Goal: Task Accomplishment & Management: Complete application form

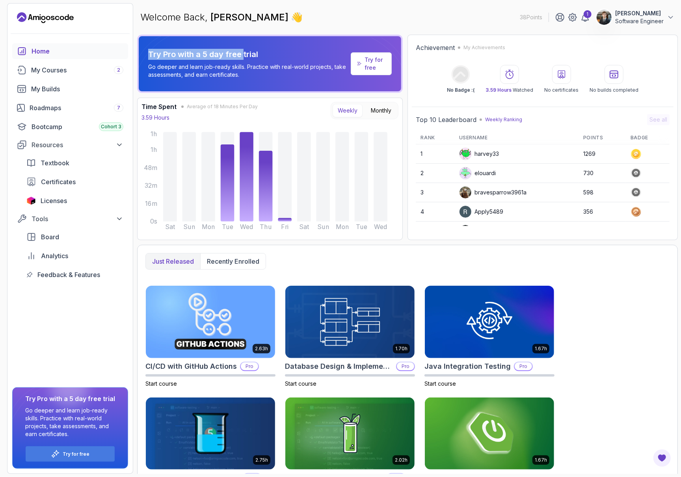
drag, startPoint x: 144, startPoint y: 46, endPoint x: 276, endPoint y: 46, distance: 131.9
click at [264, 46] on div "Try Pro with a 5 day free trial Go deeper and learn job-ready skills. Practice …" at bounding box center [269, 64] width 265 height 58
click at [58, 103] on div "Roadmaps 7" at bounding box center [77, 107] width 94 height 9
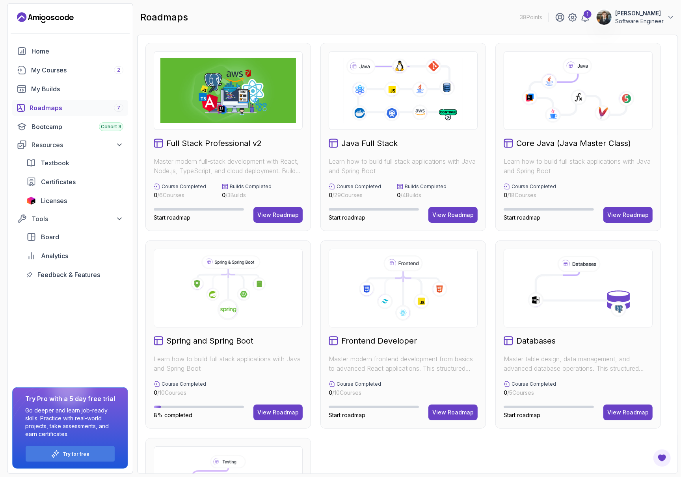
scroll to position [44, 0]
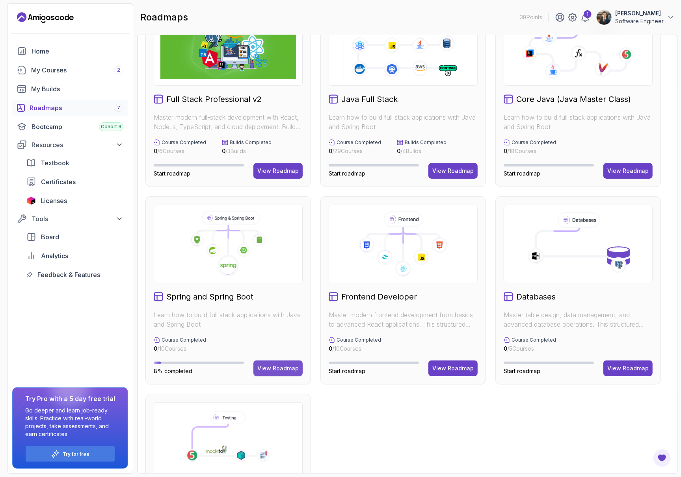
click at [280, 365] on div "View Roadmap" at bounding box center [277, 369] width 41 height 8
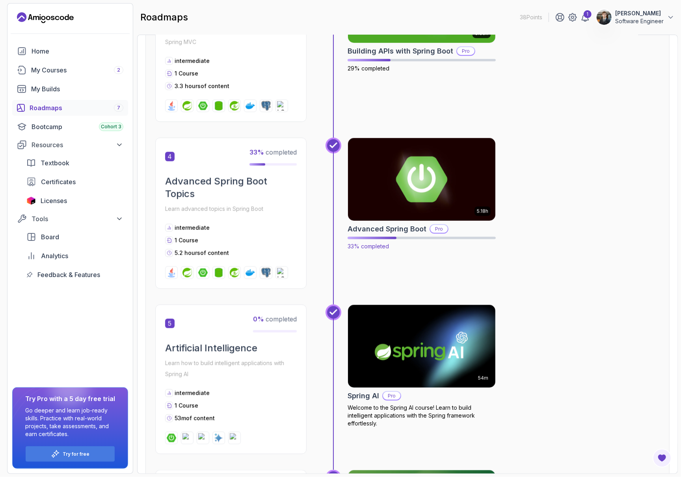
scroll to position [570, 0]
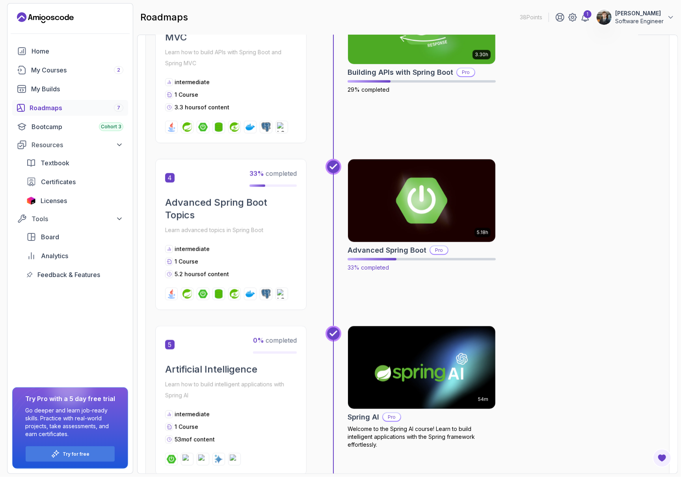
click at [388, 158] on img at bounding box center [421, 201] width 155 height 87
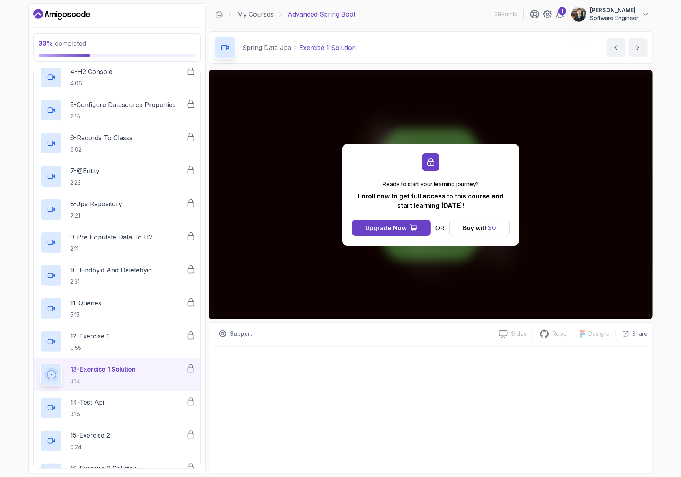
scroll to position [288, 0]
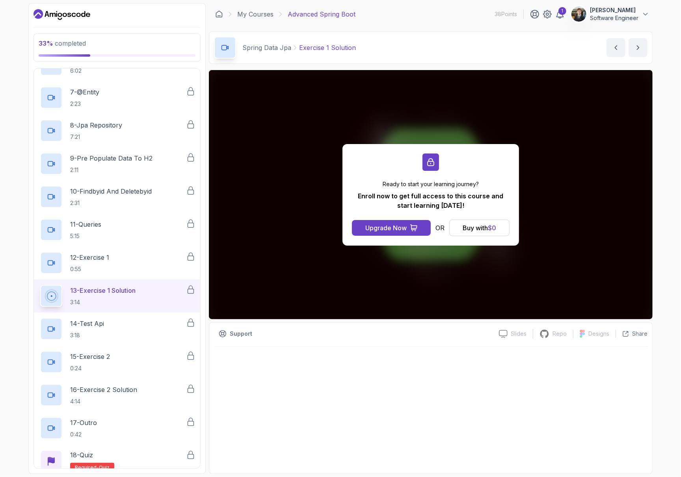
click at [76, 14] on icon "Dashboard" at bounding box center [78, 15] width 4 height 4
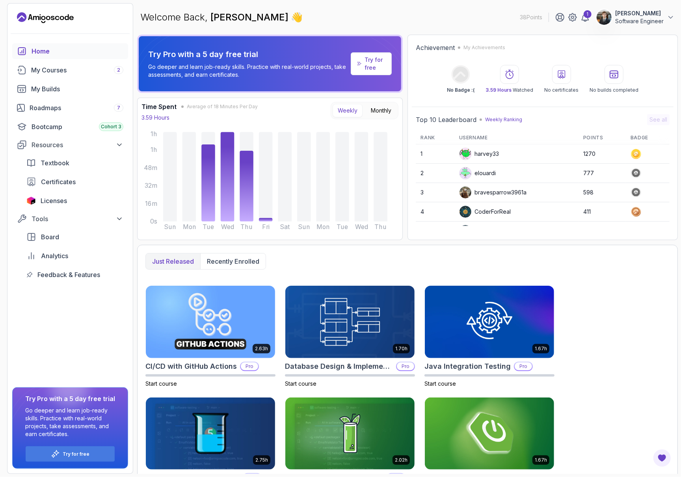
click at [640, 12] on p "lucas machado" at bounding box center [639, 13] width 48 height 8
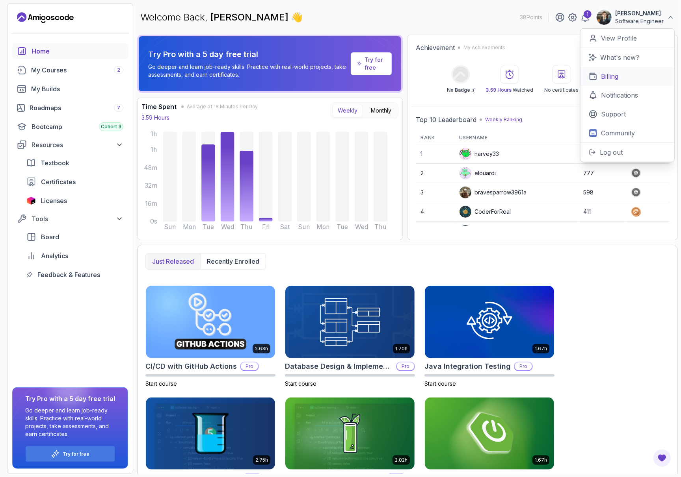
click at [611, 69] on link "Billing" at bounding box center [627, 76] width 94 height 19
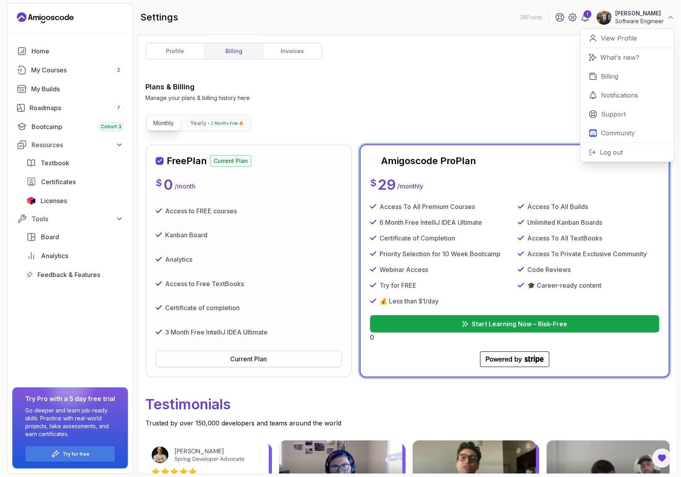
click at [274, 351] on button "Current Plan" at bounding box center [249, 359] width 186 height 17
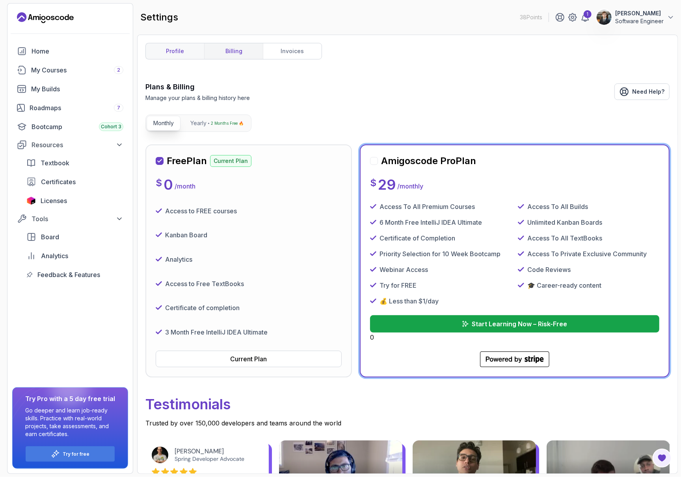
click at [185, 43] on link "profile" at bounding box center [175, 51] width 58 height 16
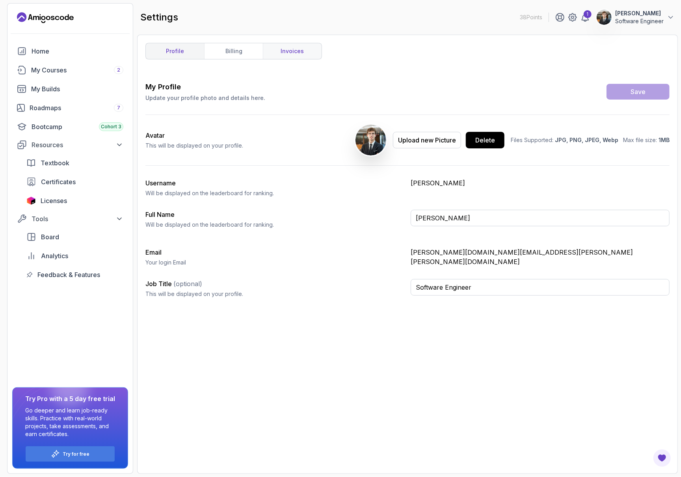
click at [267, 46] on link "invoices" at bounding box center [292, 51] width 59 height 16
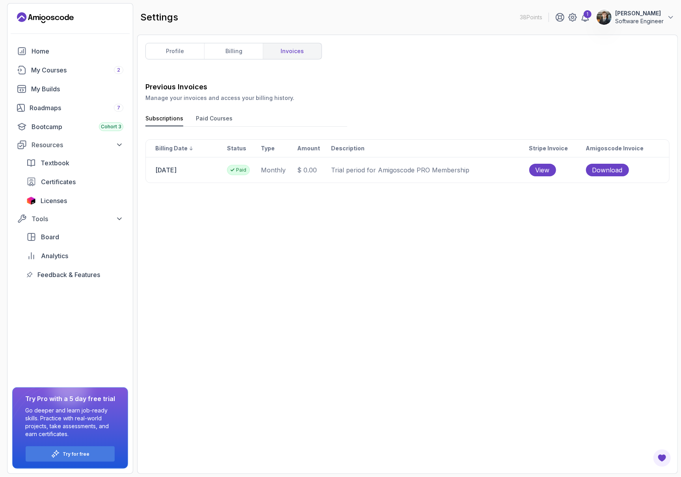
click at [201, 90] on div "Previous Invoices Manage your invoices and access your billing history. Subscri…" at bounding box center [407, 274] width 524 height 384
click at [197, 115] on button "Paid Courses" at bounding box center [214, 121] width 37 height 12
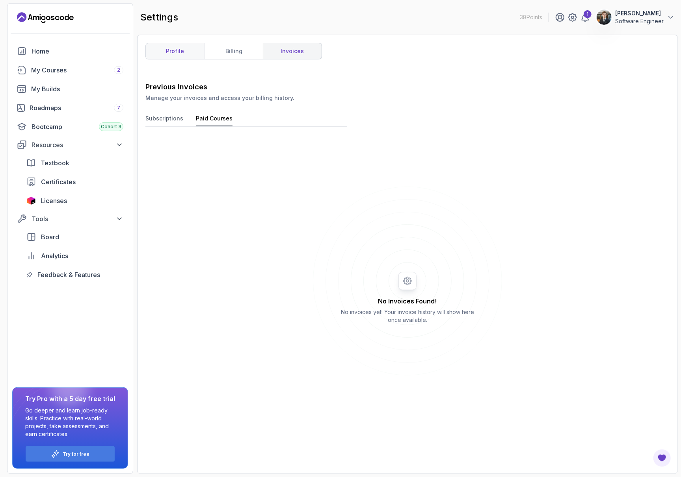
click at [175, 46] on link "profile" at bounding box center [175, 51] width 58 height 16
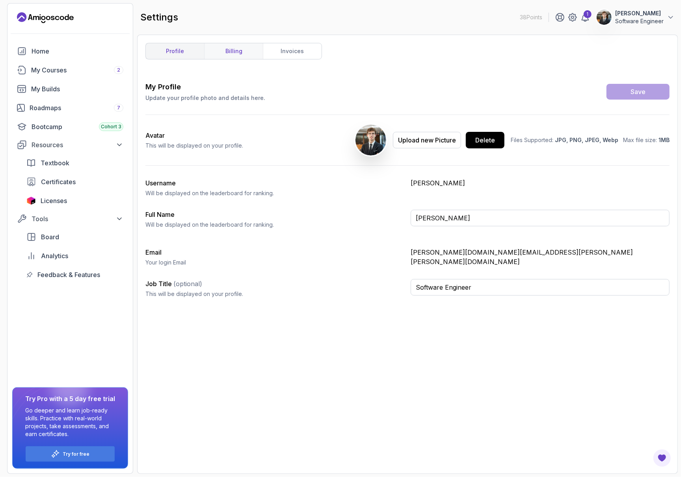
click at [220, 49] on link "billing" at bounding box center [233, 51] width 59 height 16
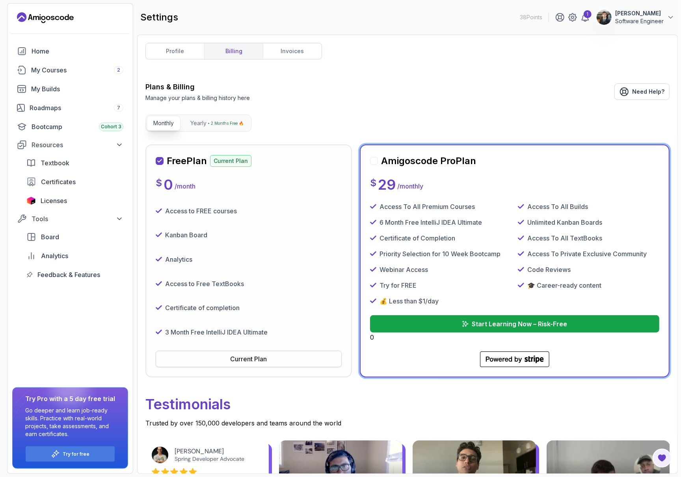
click at [299, 351] on button "Current Plan" at bounding box center [249, 359] width 186 height 17
click at [483, 319] on p "Start Learning Now – Risk-Free" at bounding box center [519, 323] width 96 height 9
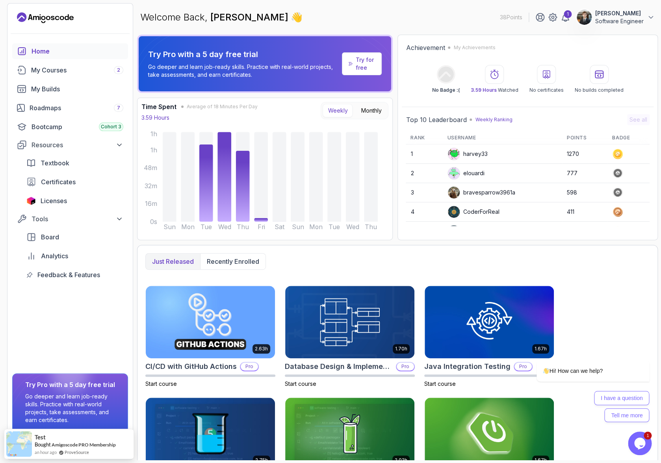
click at [619, 15] on p "lucas machado" at bounding box center [619, 13] width 48 height 8
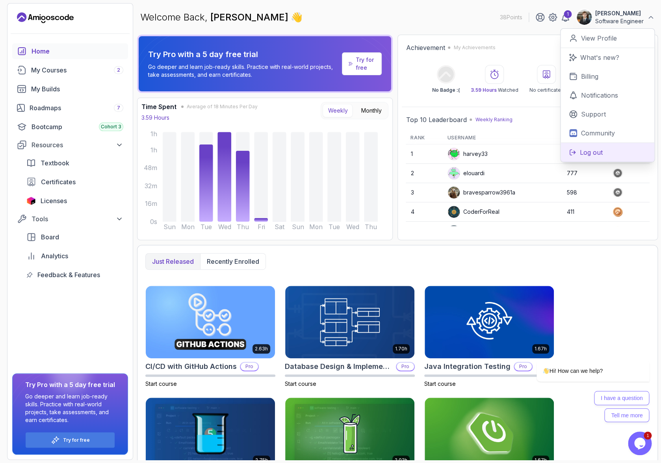
click at [612, 143] on button "Log out" at bounding box center [607, 152] width 94 height 19
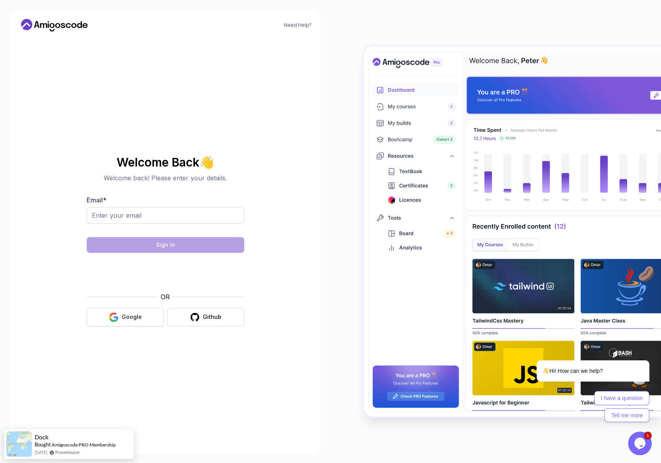
click at [135, 315] on button "Google" at bounding box center [125, 317] width 77 height 19
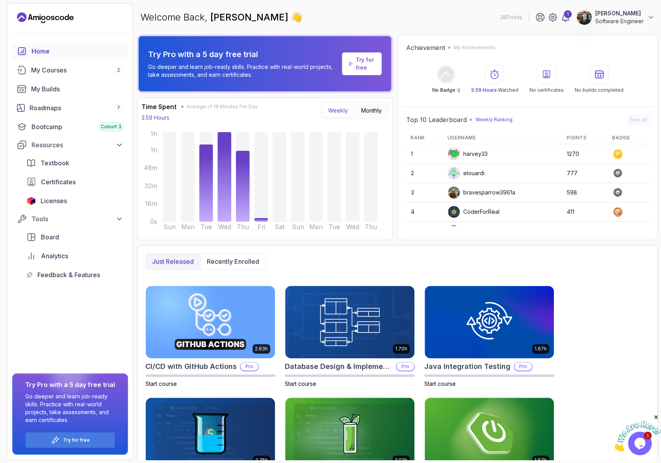
click at [607, 24] on div "Welcome Back, lucas machado 👋 38 Points 1 lucas machado Software Engineer" at bounding box center [397, 17] width 521 height 28
click at [629, 8] on div "Welcome Back, lucas machado 👋 38 Points 1 lucas machado Software Engineer" at bounding box center [397, 17] width 521 height 28
click at [641, 10] on p "lucas machado" at bounding box center [619, 13] width 48 height 8
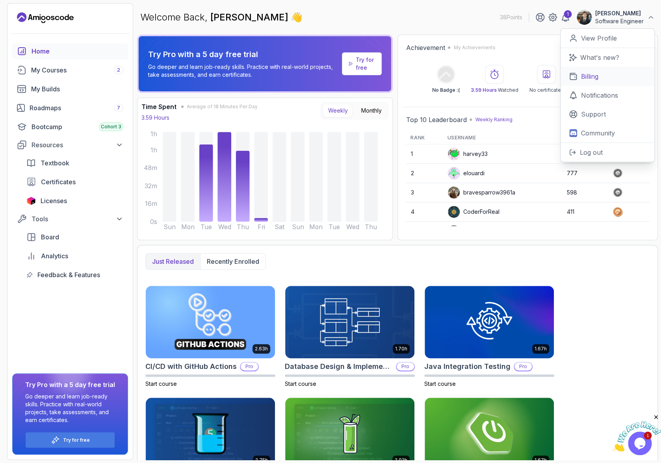
click at [598, 72] on p "Billing" at bounding box center [589, 76] width 17 height 9
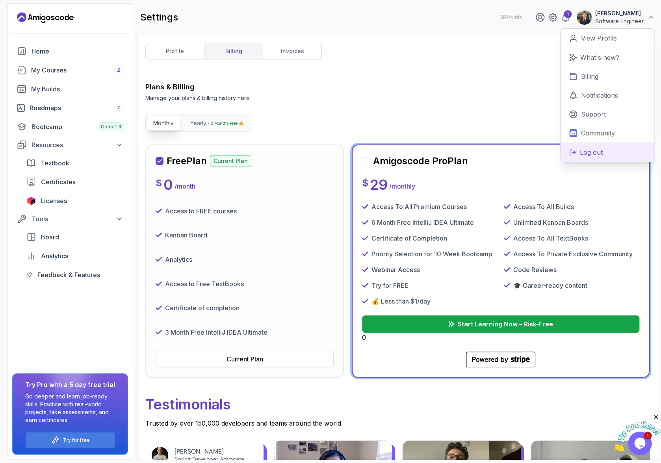
click at [607, 143] on button "Log out" at bounding box center [607, 152] width 94 height 19
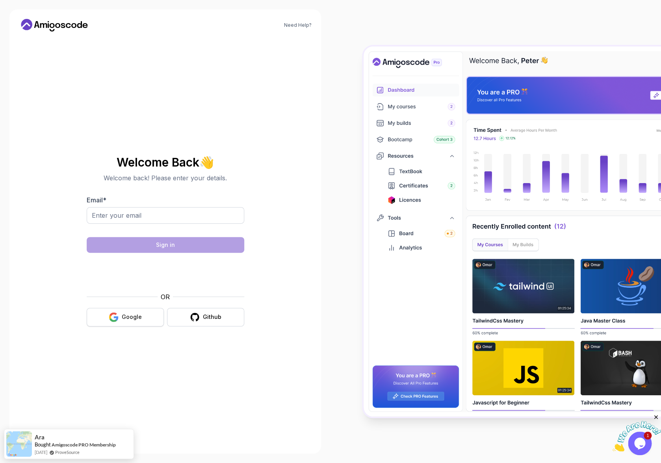
click at [134, 314] on button "Google" at bounding box center [125, 317] width 77 height 19
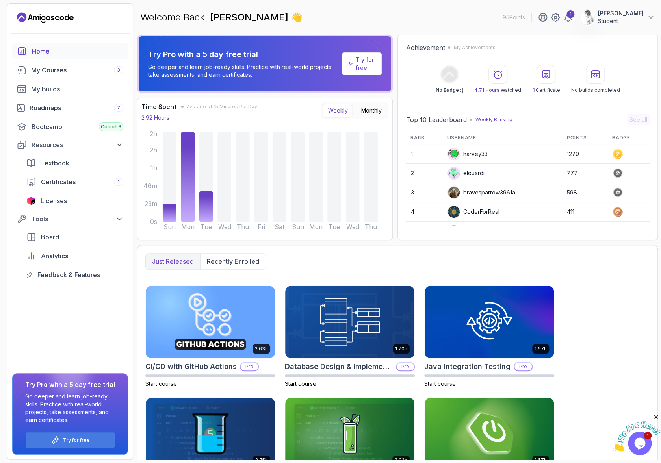
click at [615, 17] on p "Student" at bounding box center [621, 21] width 46 height 8
click at [609, 71] on link "Billing" at bounding box center [607, 76] width 94 height 19
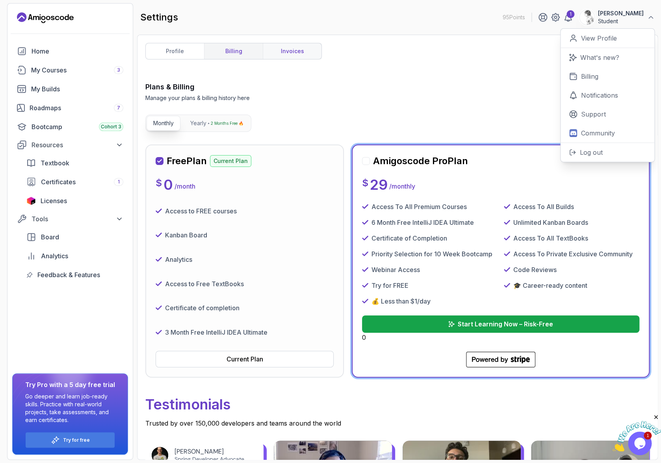
click at [272, 46] on link "invoices" at bounding box center [292, 51] width 59 height 16
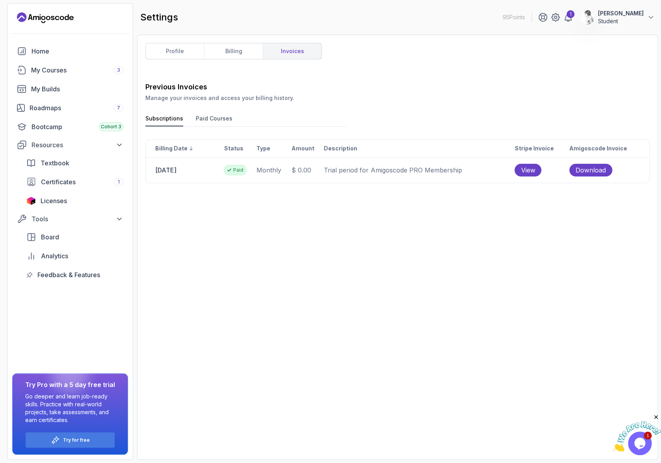
click at [624, 11] on p "Lucas Machado" at bounding box center [621, 13] width 46 height 8
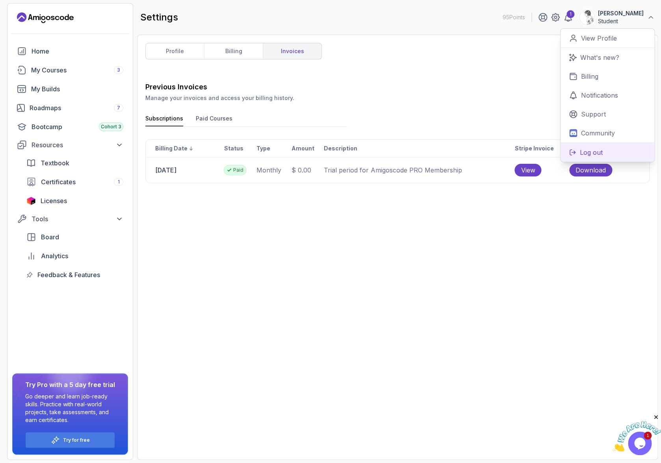
click at [603, 148] on p "Log out" at bounding box center [591, 152] width 23 height 9
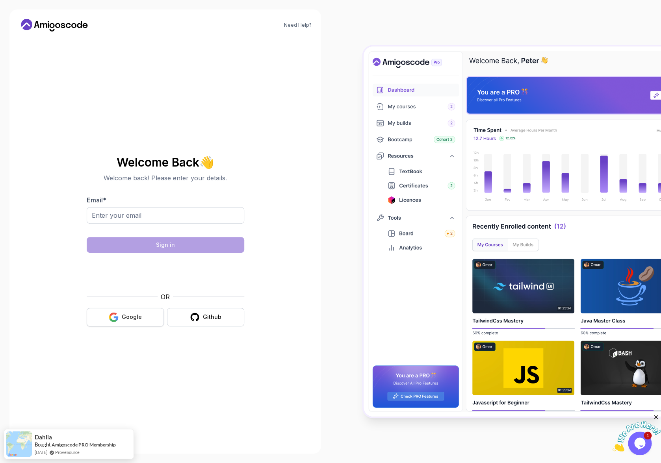
click at [141, 314] on button "Google" at bounding box center [125, 317] width 77 height 19
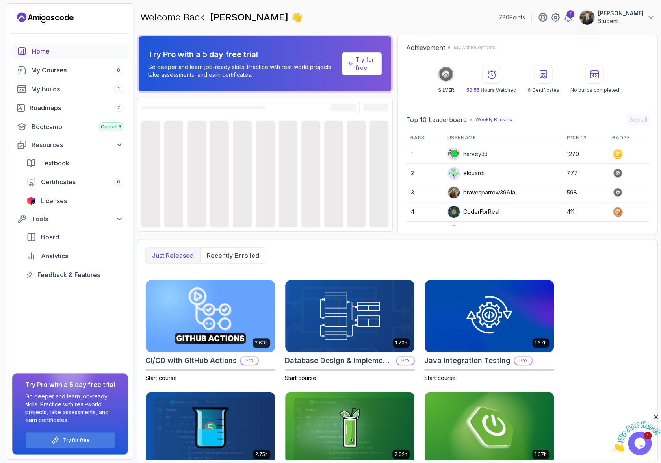
click at [640, 14] on p "[PERSON_NAME]" at bounding box center [621, 13] width 46 height 8
click at [610, 68] on link "Billing" at bounding box center [607, 76] width 94 height 19
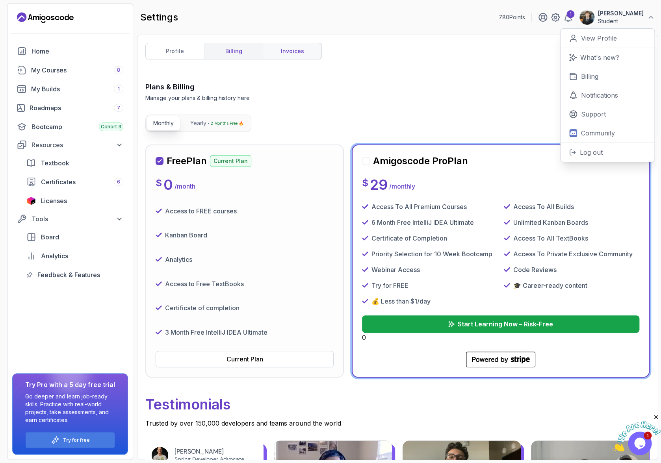
click at [268, 50] on link "invoices" at bounding box center [292, 51] width 59 height 16
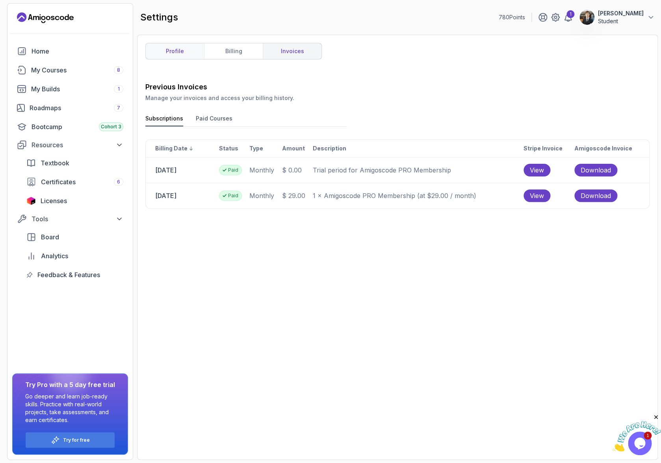
click at [171, 43] on link "profile" at bounding box center [175, 51] width 58 height 16
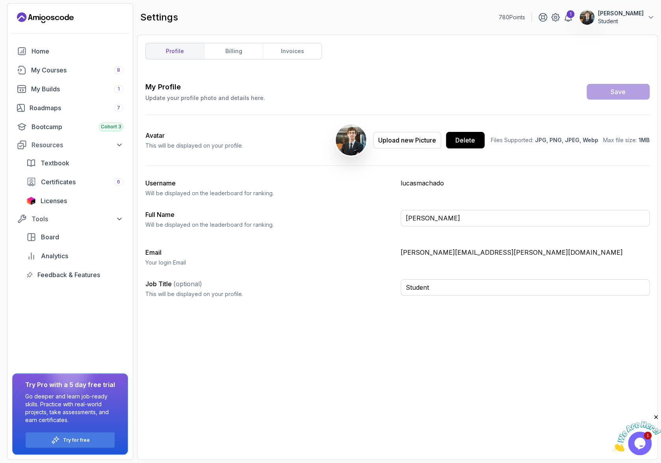
click at [74, 39] on div at bounding box center [69, 33] width 125 height 19
click at [74, 48] on div "Home" at bounding box center [78, 50] width 92 height 9
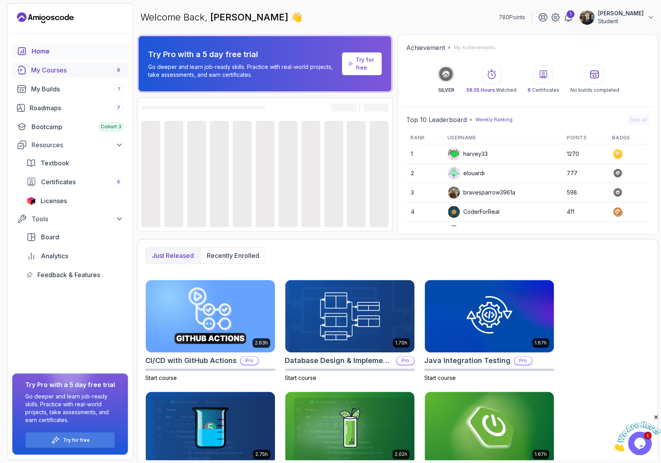
click at [62, 65] on div "My Courses 8" at bounding box center [77, 69] width 92 height 9
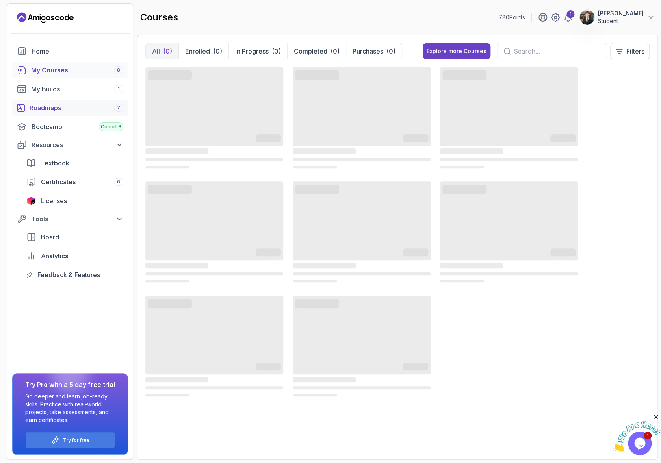
click at [55, 103] on div "Roadmaps 7" at bounding box center [77, 107] width 94 height 9
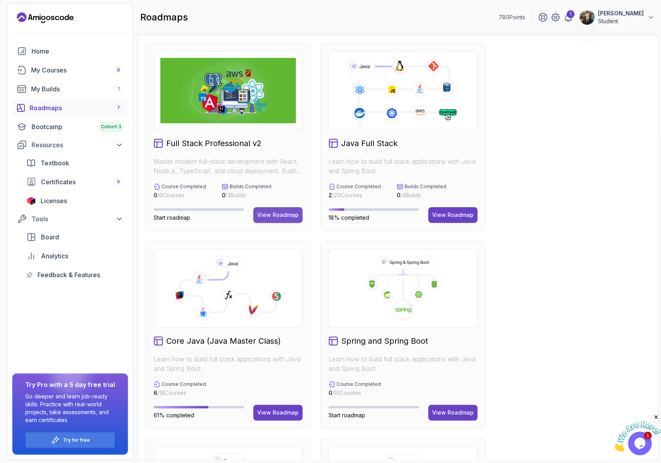
click at [272, 211] on div "View Roadmap" at bounding box center [277, 215] width 41 height 8
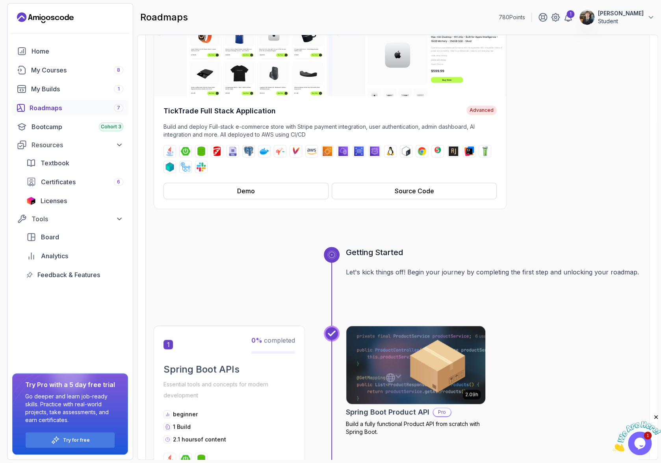
scroll to position [226, 0]
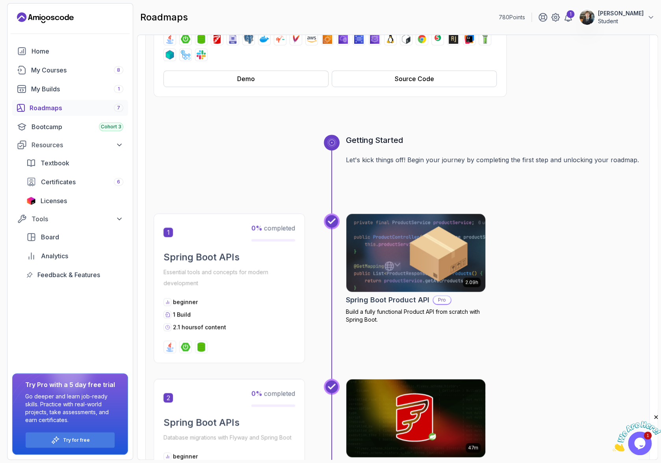
click at [402, 224] on img at bounding box center [416, 253] width 146 height 82
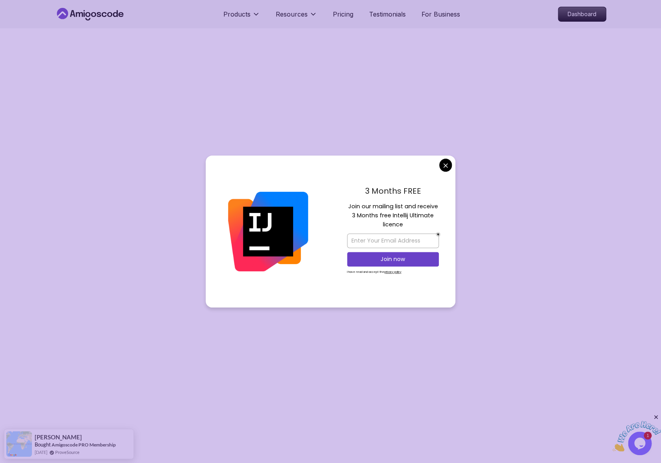
click at [441, 159] on div "3 Months FREE Join our mailing list and receive 3 Months free Intellij Ultimate…" at bounding box center [392, 232] width 125 height 152
click at [442, 161] on body "Products Resources Pricing Testimonials For Business Dashboard Products Resourc…" at bounding box center [330, 437] width 661 height 875
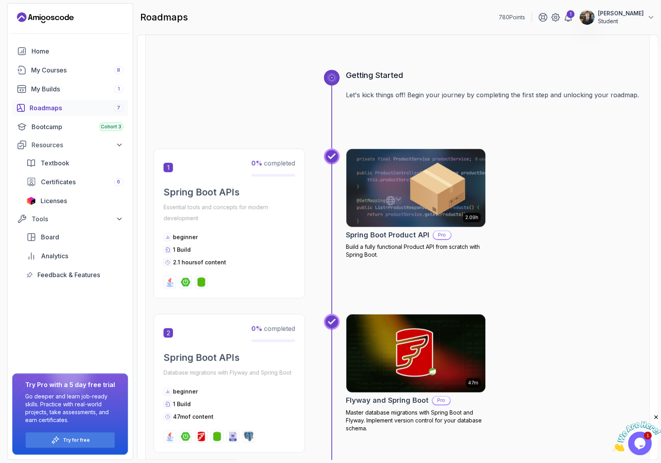
scroll to position [211, 0]
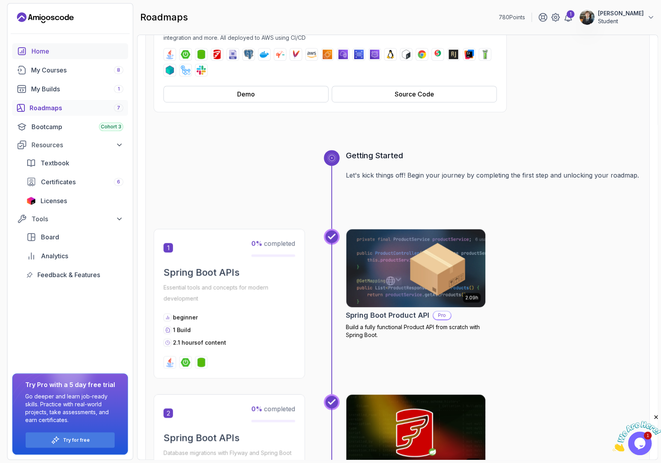
click at [56, 50] on div "Home" at bounding box center [78, 50] width 92 height 9
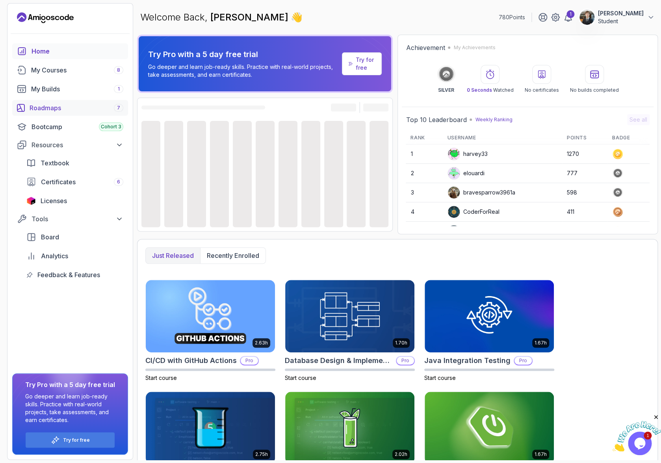
click at [56, 103] on div "Roadmaps 7" at bounding box center [77, 107] width 94 height 9
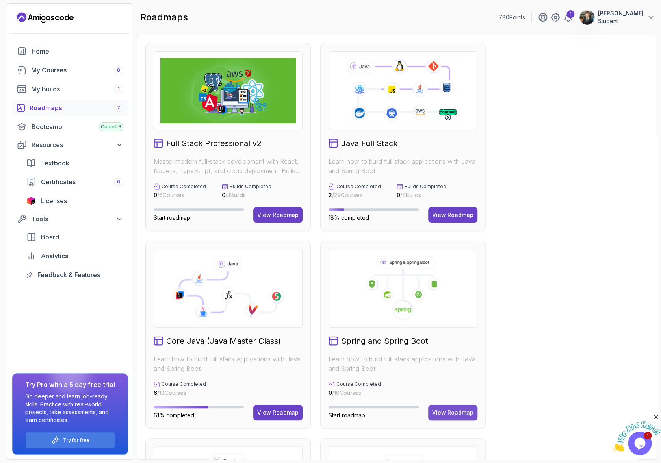
click at [453, 405] on button "View Roadmap" at bounding box center [452, 413] width 49 height 16
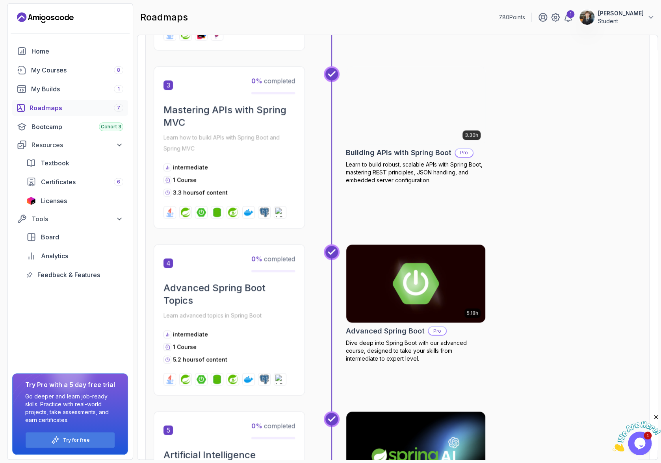
scroll to position [500, 0]
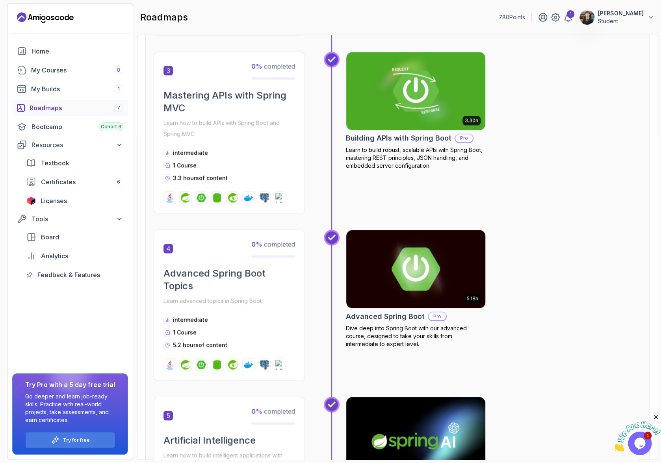
click at [392, 228] on img at bounding box center [416, 269] width 146 height 82
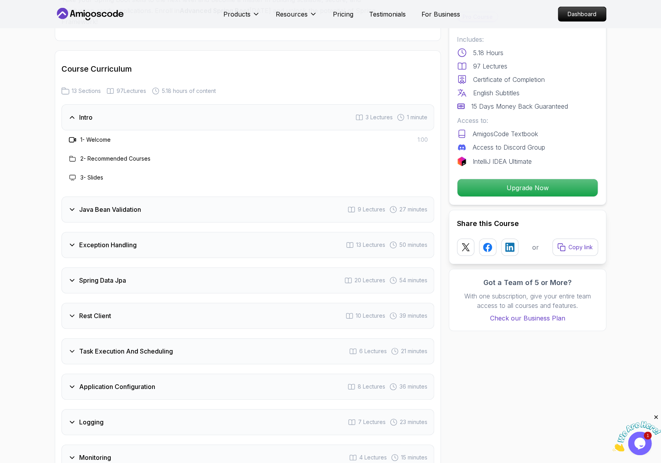
scroll to position [1002, 0]
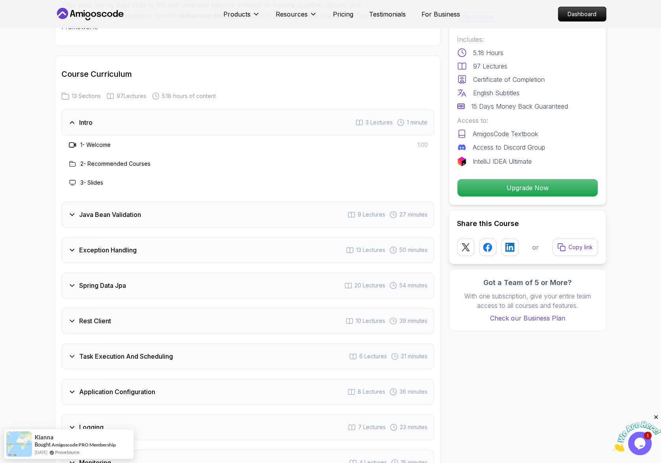
click at [70, 388] on icon at bounding box center [72, 392] width 8 height 8
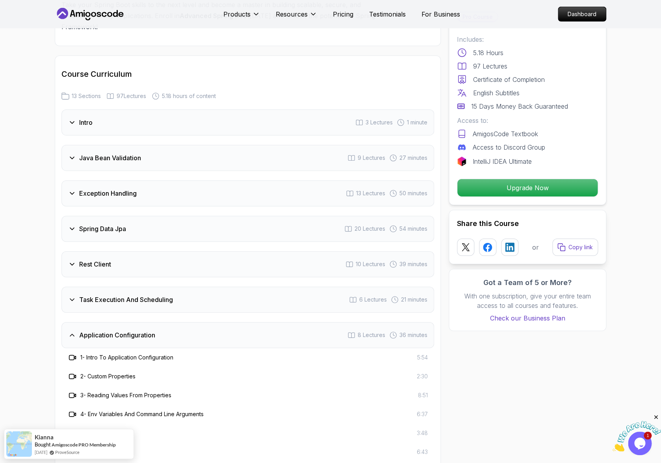
click at [70, 322] on div "Application Configuration 8 Lectures 36 minutes" at bounding box center [247, 335] width 373 height 26
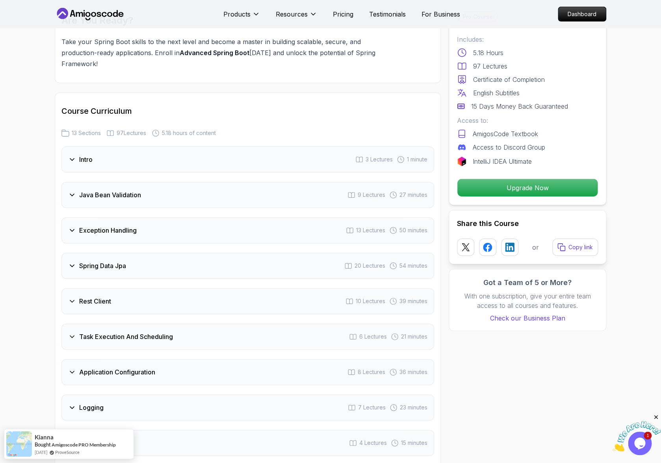
scroll to position [964, 0]
click at [70, 254] on div "Spring Data Jpa 20 Lectures 54 minutes" at bounding box center [247, 267] width 373 height 26
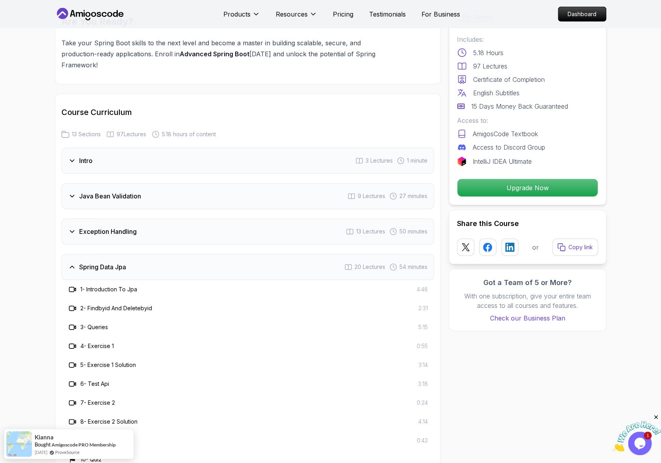
drag, startPoint x: 137, startPoint y: 109, endPoint x: 84, endPoint y: 109, distance: 53.2
click at [84, 254] on div "Spring Data Jpa 20 Lectures 54 minutes" at bounding box center [247, 267] width 373 height 26
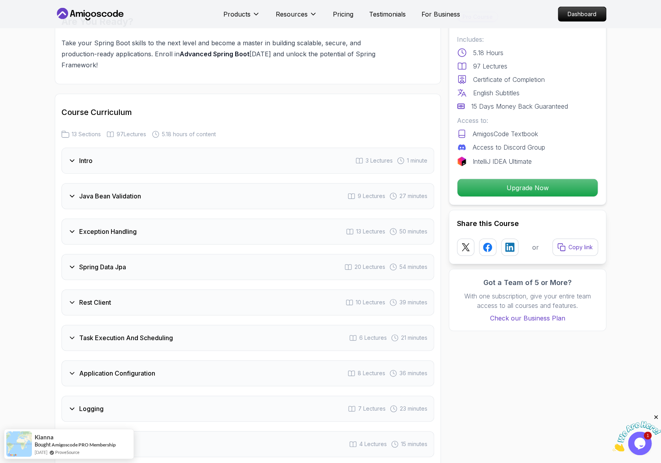
click at [61, 254] on button "Spring Data Jpa 20 Lectures 54 minutes" at bounding box center [247, 267] width 373 height 26
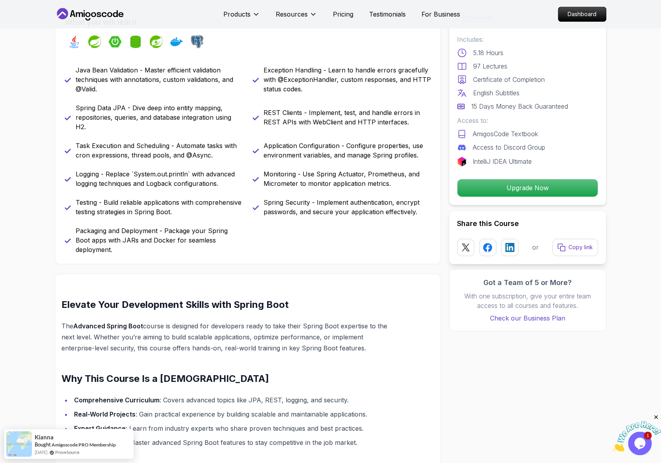
scroll to position [0, 0]
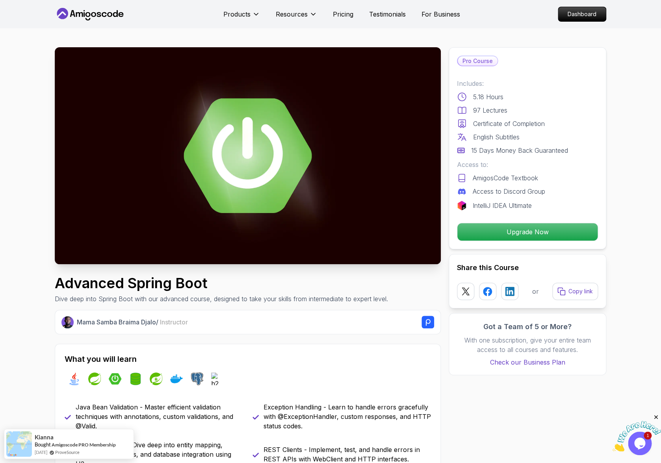
click at [112, 11] on icon at bounding box center [90, 14] width 71 height 13
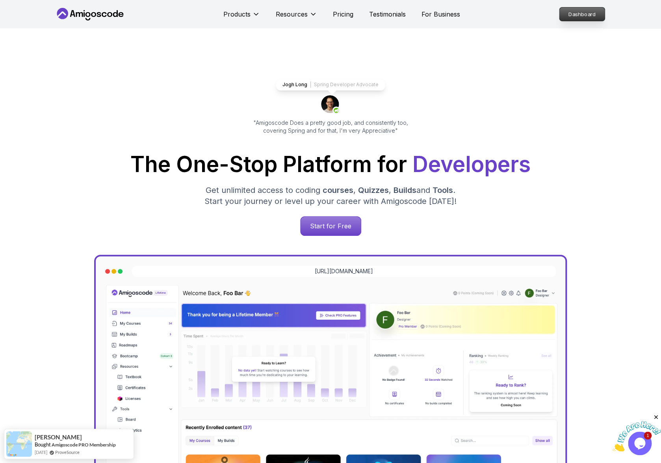
click at [580, 12] on p "Dashboard" at bounding box center [581, 13] width 45 height 13
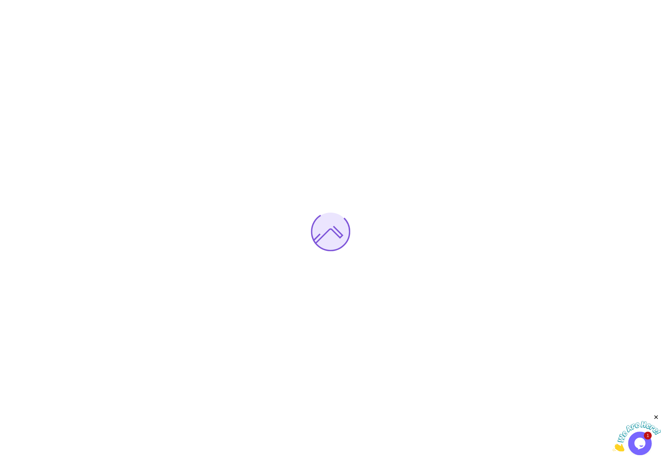
click at [654, 415] on icon "Close" at bounding box center [655, 417] width 7 height 7
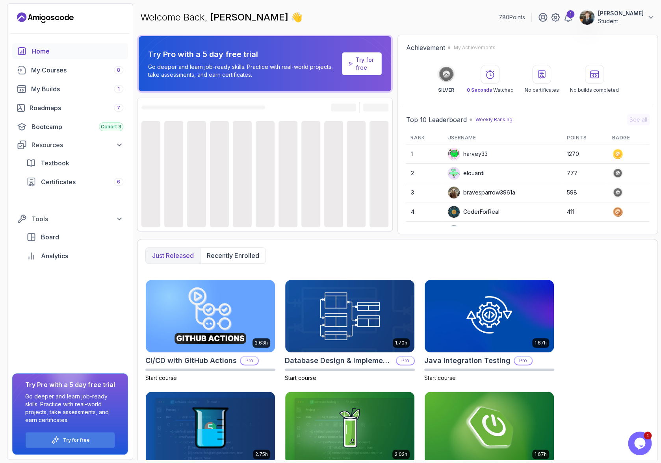
click at [617, 17] on p "Student" at bounding box center [621, 21] width 46 height 8
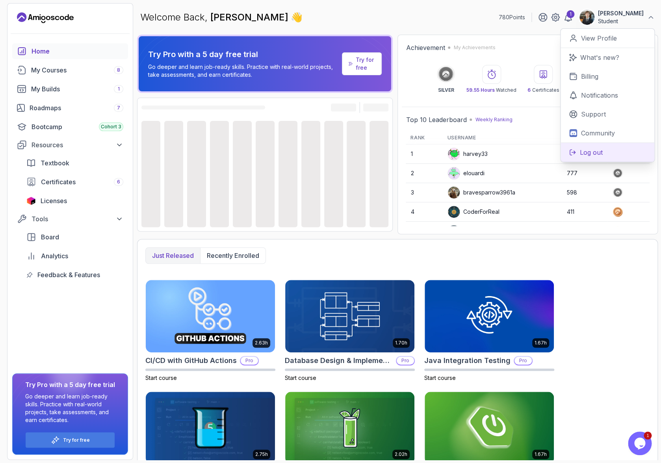
click at [603, 148] on p "Log out" at bounding box center [591, 152] width 23 height 9
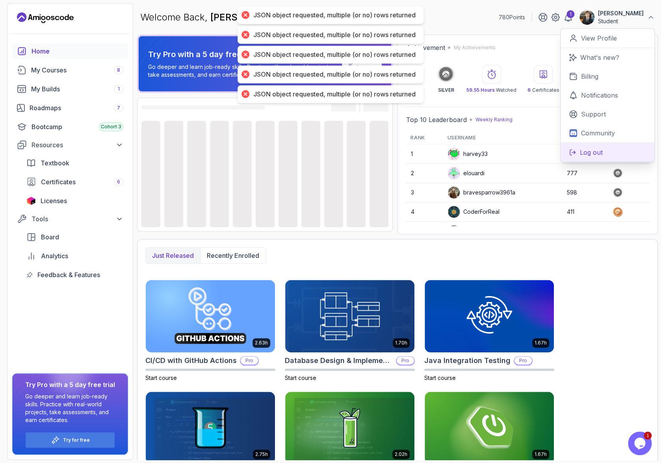
click at [597, 148] on p "Log out" at bounding box center [591, 152] width 23 height 9
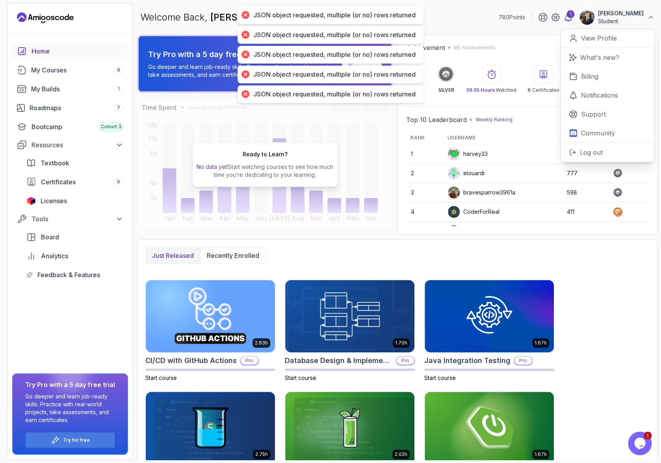
click at [611, 14] on p "Lucas Machado" at bounding box center [621, 13] width 46 height 8
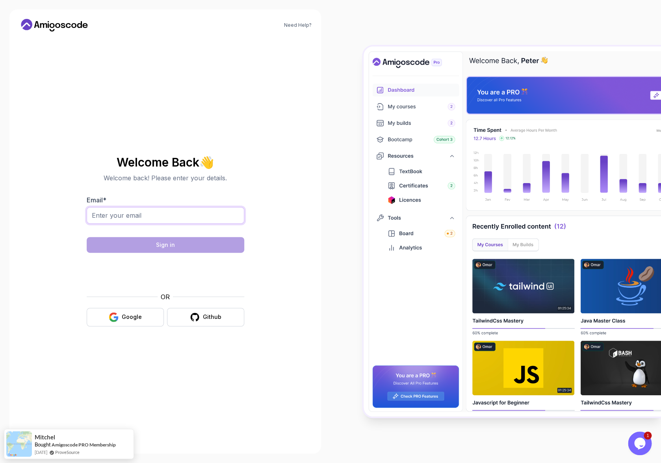
click at [181, 216] on input "Email *" at bounding box center [166, 215] width 158 height 17
click at [139, 215] on input "Email *" at bounding box center [166, 215] width 158 height 17
click at [87, 232] on nordpass-icon at bounding box center [87, 232] width 0 height 0
click at [0, 463] on nordpass-autofill-portal at bounding box center [0, 463] width 0 height 0
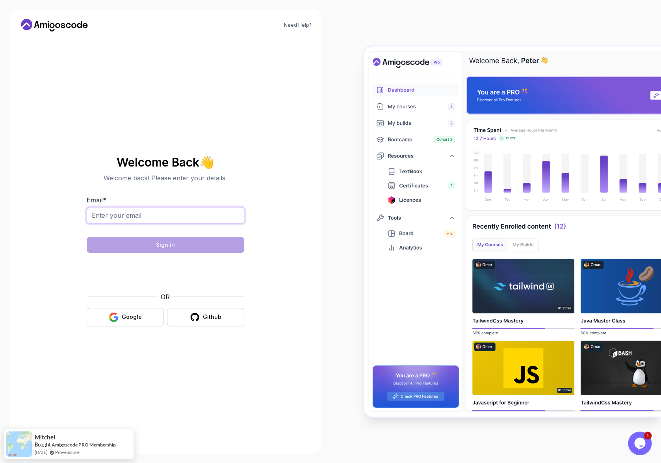
click at [123, 218] on input "Email *" at bounding box center [166, 215] width 158 height 17
click at [108, 218] on input "Email *" at bounding box center [166, 215] width 158 height 17
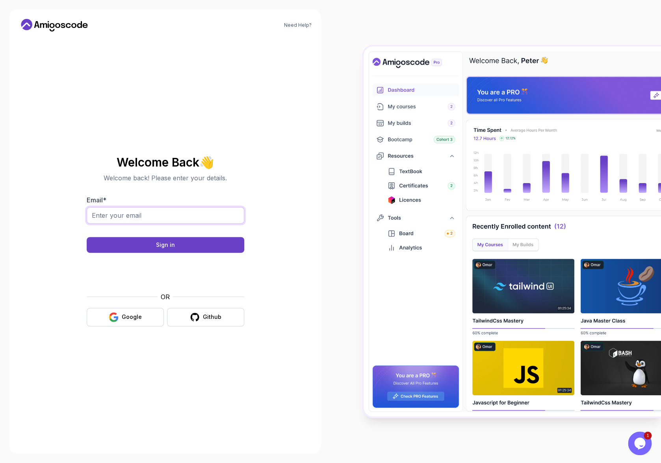
click at [131, 216] on input "Email *" at bounding box center [166, 215] width 158 height 17
click at [87, 232] on nordpass-icon at bounding box center [87, 232] width 0 height 0
click at [215, 187] on div "Welcome Back 👋 Welcome back! Please enter your details. Email * Sign in OR Goog…" at bounding box center [166, 241] width 158 height 171
click at [72, 445] on div "Get started today. It's FREE" at bounding box center [67, 445] width 64 height 9
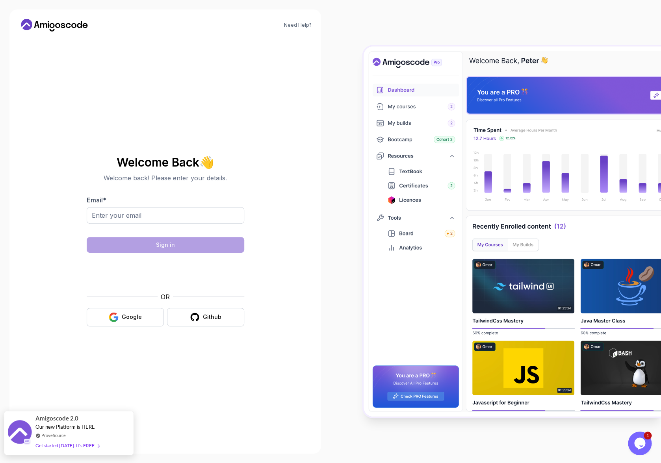
click at [91, 443] on div "Get started [DATE]. It's FREE" at bounding box center [67, 445] width 64 height 9
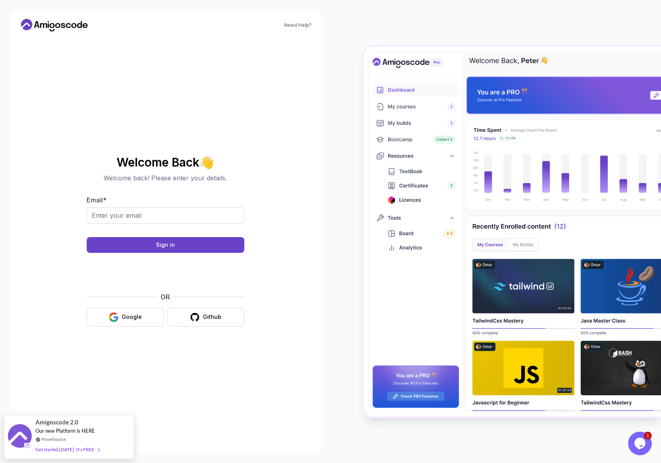
click at [161, 223] on div at bounding box center [166, 219] width 158 height 25
click at [161, 217] on input "Email *" at bounding box center [166, 215] width 158 height 17
click at [6, 38] on div "Need Help? Welcome Back 👋 Welcome back! Please enter your details. Email * Sign…" at bounding box center [165, 231] width 330 height 463
click at [130, 215] on input "Email *" at bounding box center [166, 215] width 158 height 17
paste input "[EMAIL_ADDRESS][DOMAIN_NAME]"
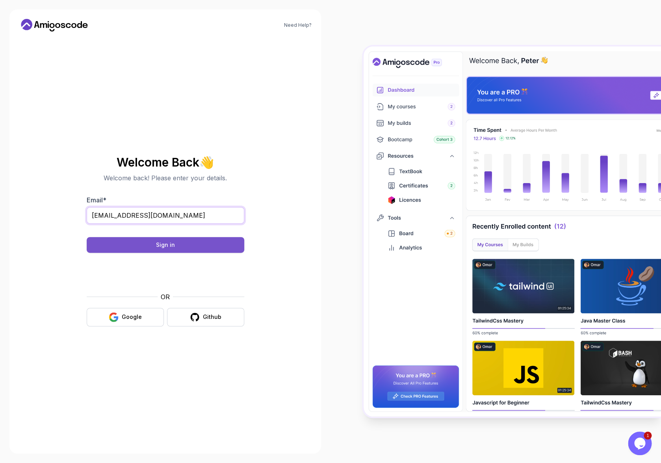
type input "[EMAIL_ADDRESS][DOMAIN_NAME]"
click at [137, 241] on button "Sign in" at bounding box center [166, 245] width 158 height 16
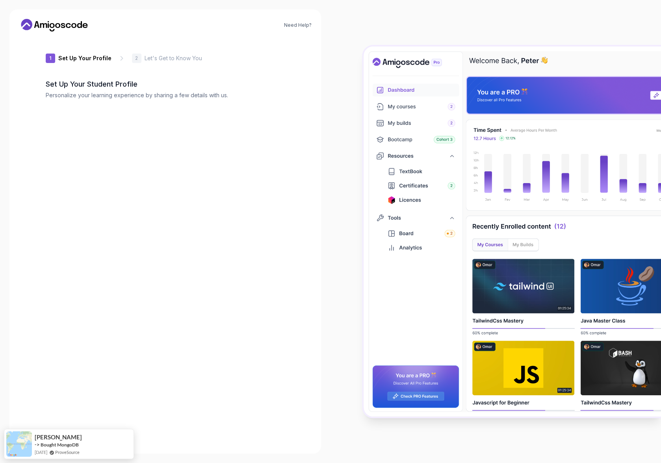
type input "silentbeetlea7b23"
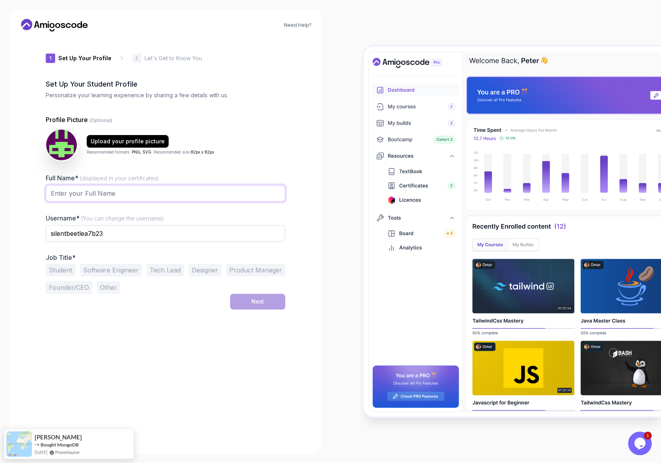
click at [135, 185] on input "Full Name* (displayed in your certificates)" at bounding box center [165, 193] width 239 height 17
click at [142, 148] on div "Profile Picture (Optional) Upload your profile picture Recommended formats: PNG…" at bounding box center [165, 204] width 239 height 179
click at [134, 185] on input "Full Name* (displayed in your certificates)" at bounding box center [165, 193] width 239 height 17
type input "sdfsdf"
click at [130, 213] on div "Username* (You can change the username) silentbeetlea7b23" at bounding box center [165, 231] width 239 height 37
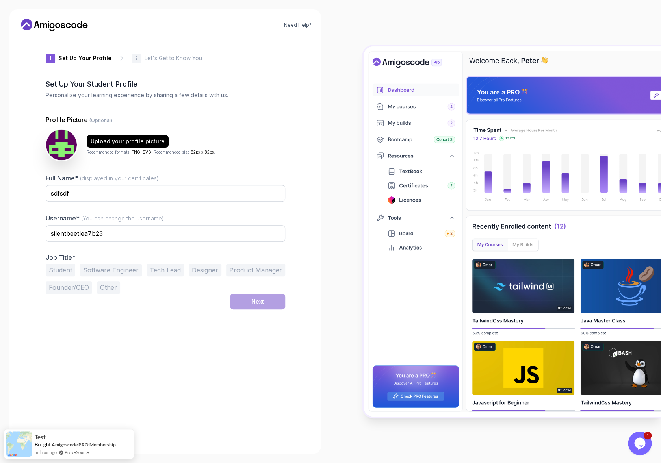
click at [129, 264] on button "Software Engineer" at bounding box center [111, 270] width 62 height 13
click at [232, 294] on button "Next" at bounding box center [257, 302] width 55 height 16
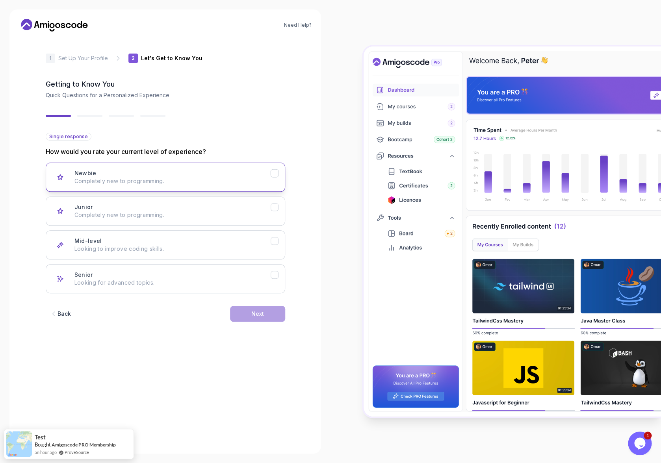
click at [214, 177] on p "Completely new to programming." at bounding box center [172, 181] width 196 height 8
click at [235, 306] on button "Next" at bounding box center [257, 314] width 55 height 16
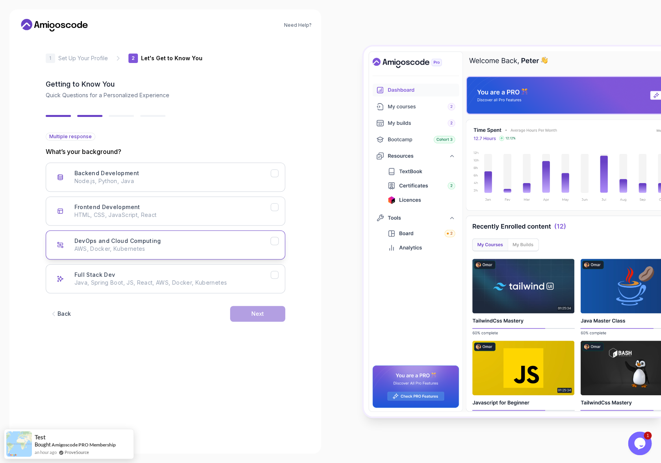
click at [229, 230] on button "DevOps and Cloud Computing AWS, Docker, Kubernetes" at bounding box center [165, 244] width 239 height 29
click at [241, 293] on div "Back Next" at bounding box center [165, 313] width 239 height 41
click at [245, 293] on div "Back Next" at bounding box center [165, 313] width 239 height 41
click at [245, 306] on button "Next" at bounding box center [257, 314] width 55 height 16
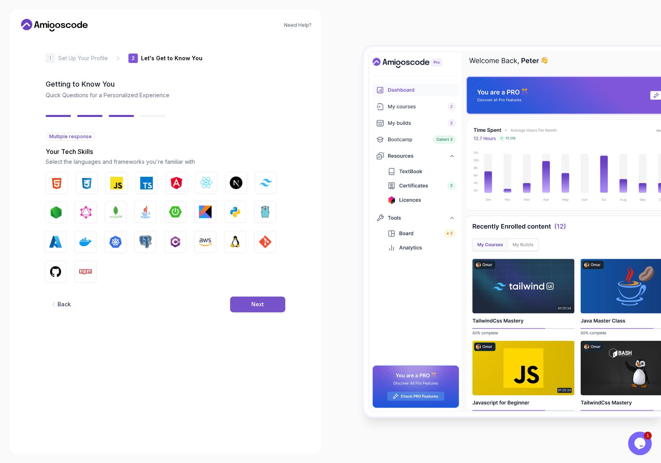
click at [245, 297] on button "Next" at bounding box center [257, 305] width 55 height 16
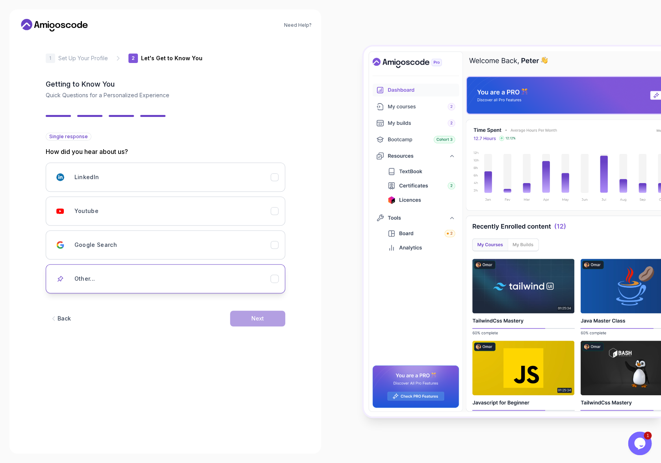
click at [232, 264] on button "Other..." at bounding box center [165, 278] width 239 height 29
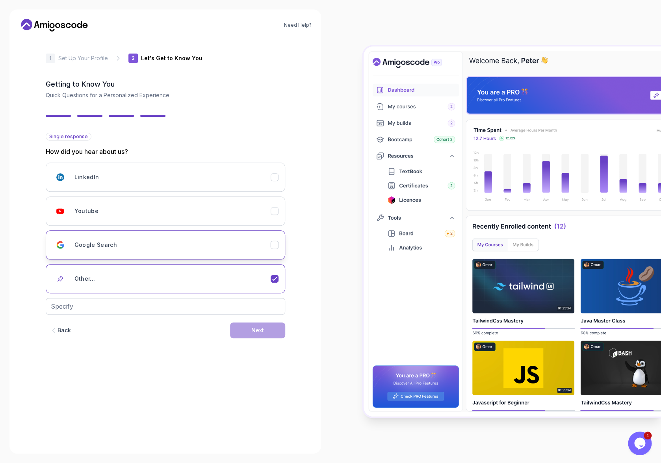
click at [232, 237] on div "Google Search" at bounding box center [172, 245] width 196 height 16
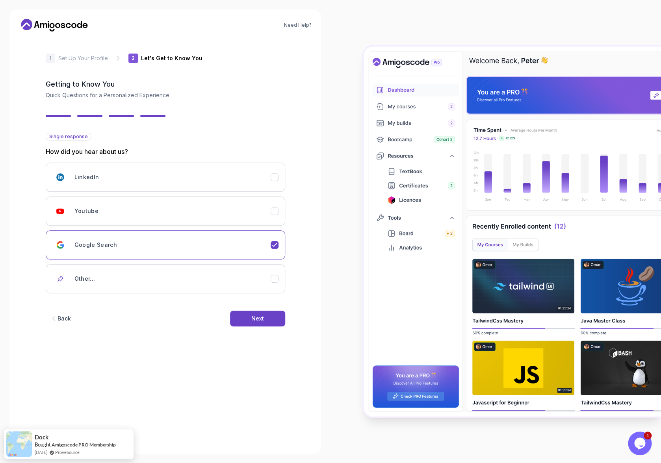
click at [242, 298] on div "Back Next" at bounding box center [165, 318] width 239 height 41
click at [251, 315] on div "Next" at bounding box center [257, 319] width 13 height 8
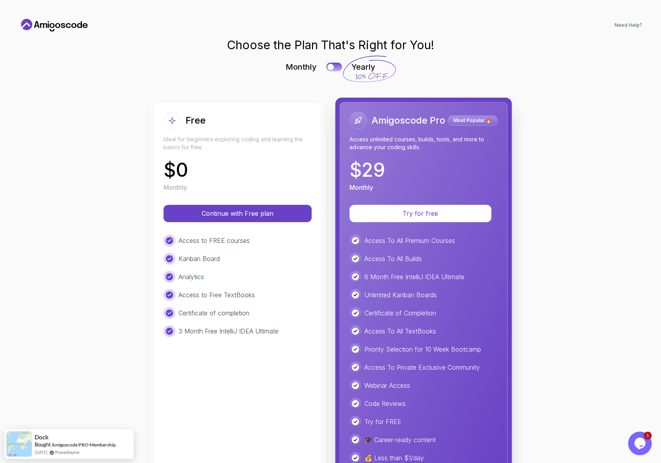
click at [79, 21] on icon at bounding box center [79, 24] width 5 height 7
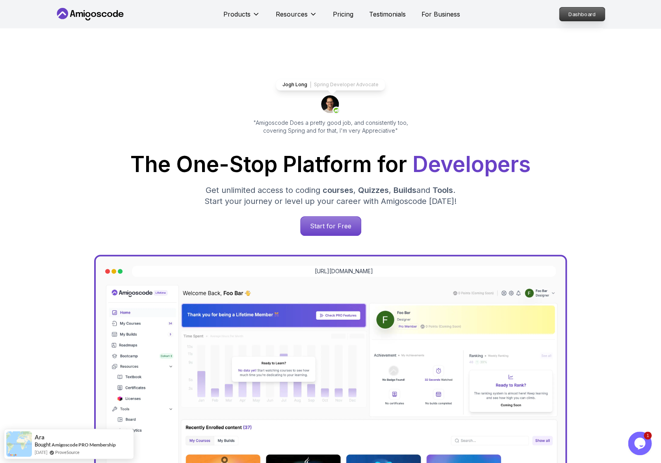
click at [573, 11] on p "Dashboard" at bounding box center [581, 13] width 45 height 13
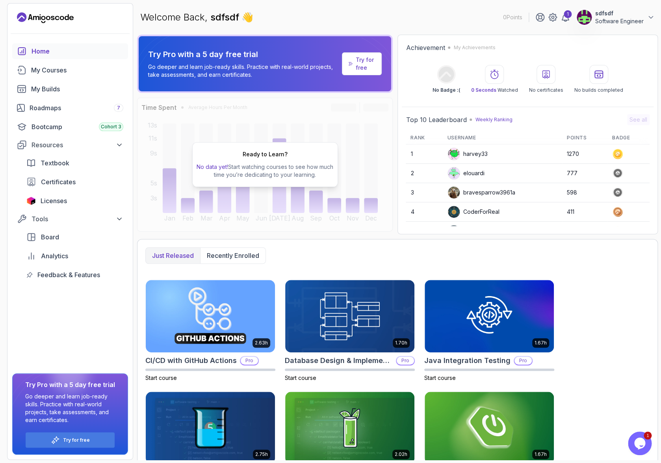
click at [623, 10] on p "sdfsdf" at bounding box center [619, 13] width 48 height 8
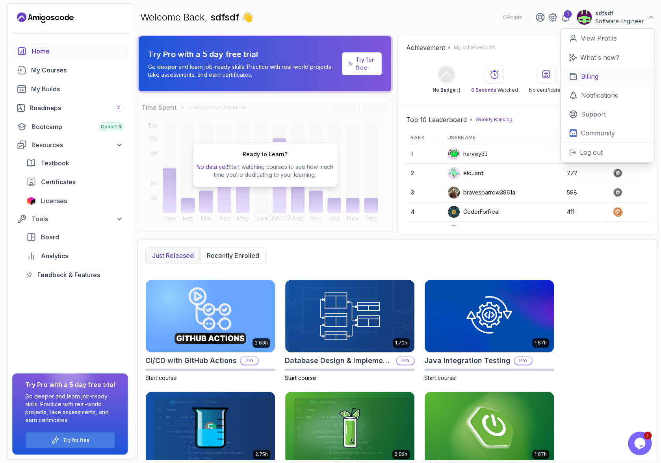
click at [610, 69] on link "Billing" at bounding box center [607, 76] width 94 height 19
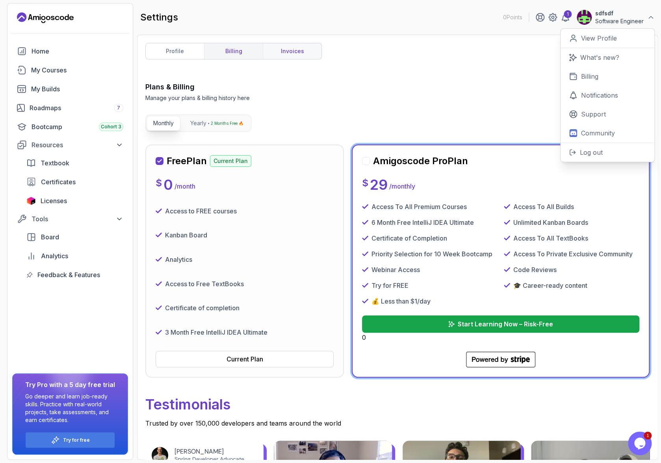
click at [270, 44] on link "invoices" at bounding box center [292, 51] width 59 height 16
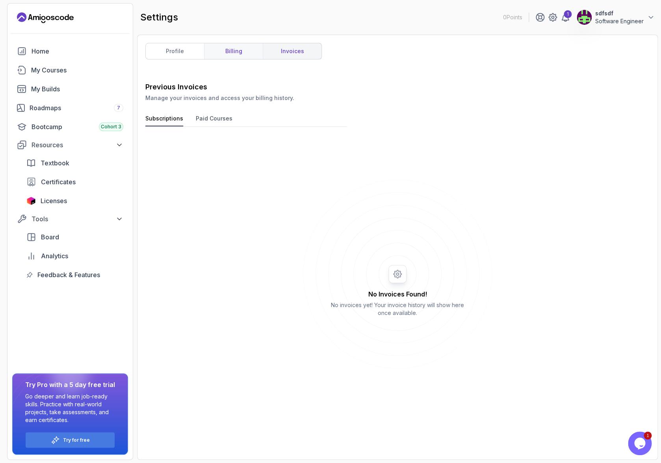
click at [214, 46] on link "billing" at bounding box center [233, 51] width 59 height 16
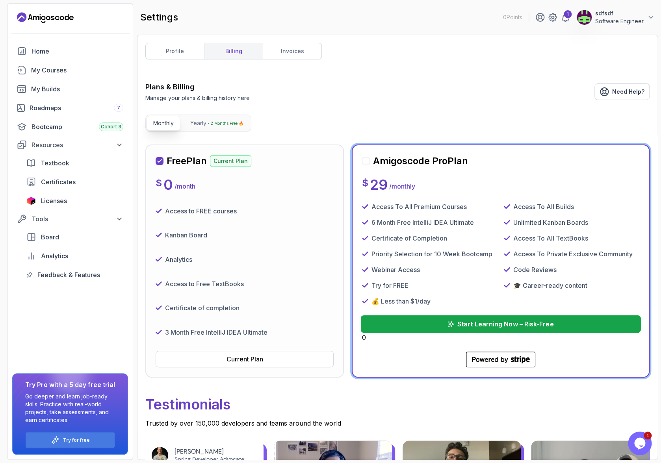
click at [434, 315] on button "Start Learning Now – Risk-Free" at bounding box center [500, 323] width 280 height 17
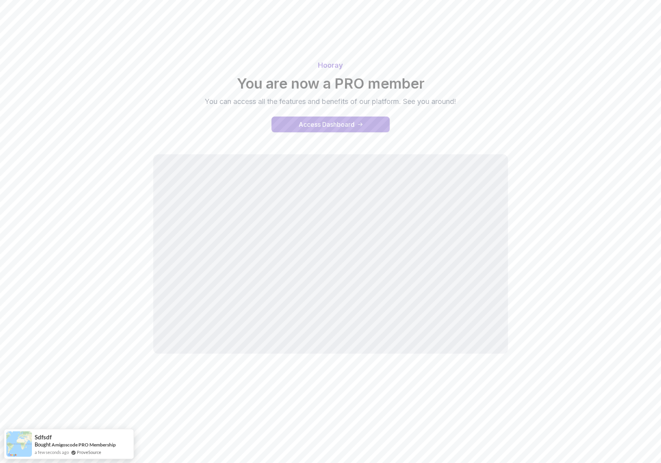
click at [333, 120] on div "Access Dashboard" at bounding box center [327, 124] width 56 height 9
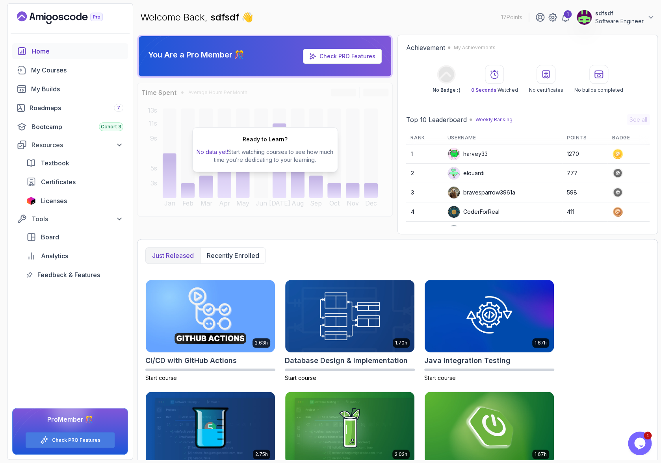
click at [625, 15] on p "sdfsdf" at bounding box center [619, 13] width 48 height 8
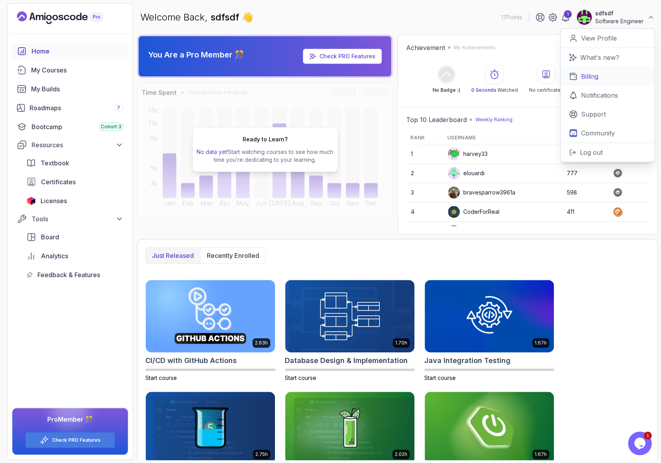
click at [608, 67] on link "Billing" at bounding box center [607, 76] width 94 height 19
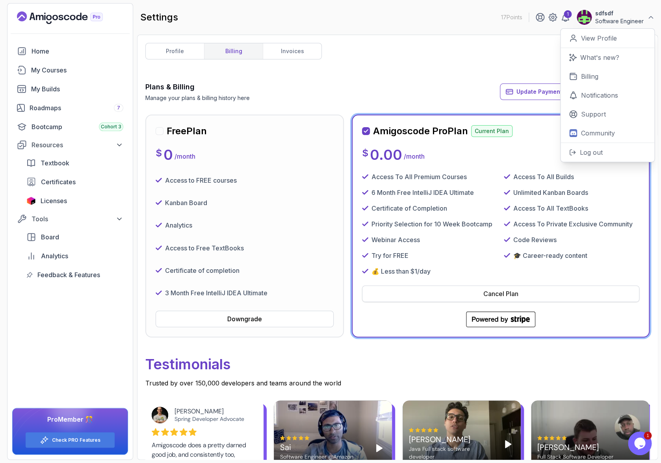
click at [451, 286] on button "Cancel Plan" at bounding box center [500, 294] width 277 height 17
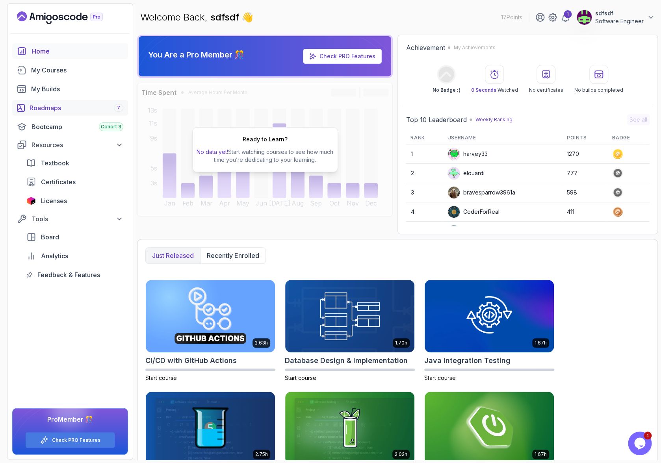
click at [56, 103] on div "Roadmaps 7" at bounding box center [77, 107] width 94 height 9
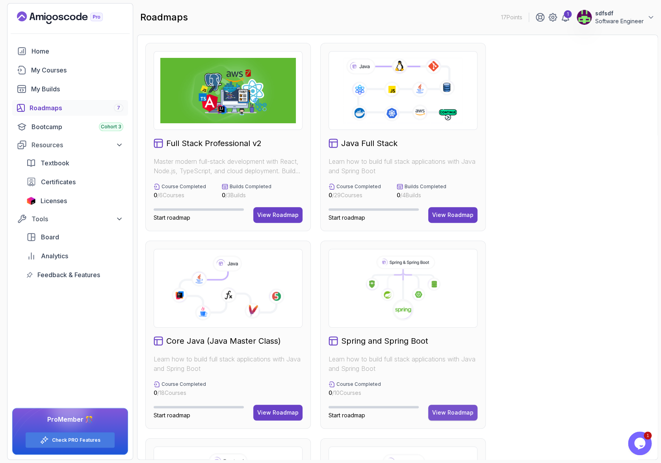
click at [441, 405] on button "View Roadmap" at bounding box center [452, 413] width 49 height 16
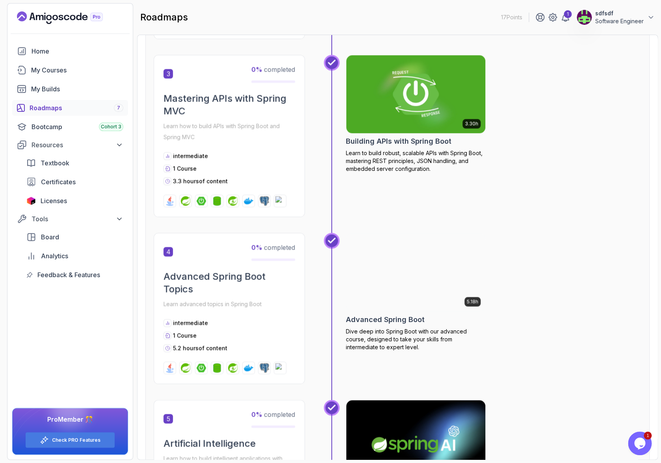
scroll to position [471, 0]
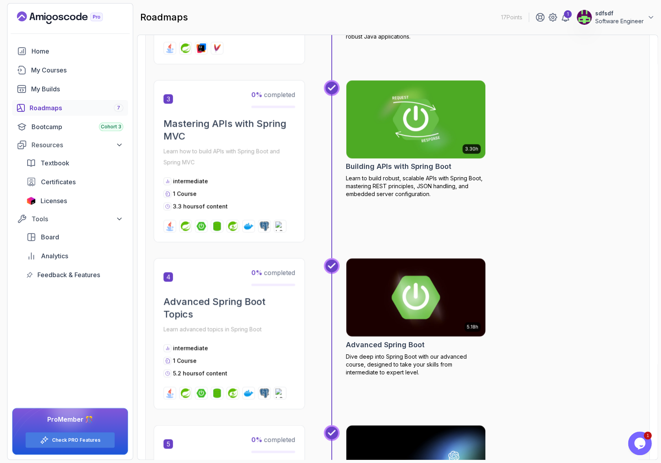
click at [404, 256] on img at bounding box center [416, 297] width 146 height 82
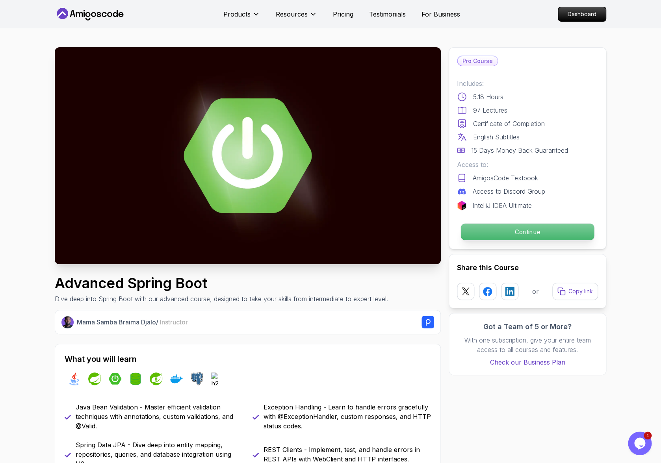
click at [566, 224] on p "Continue" at bounding box center [527, 232] width 133 height 17
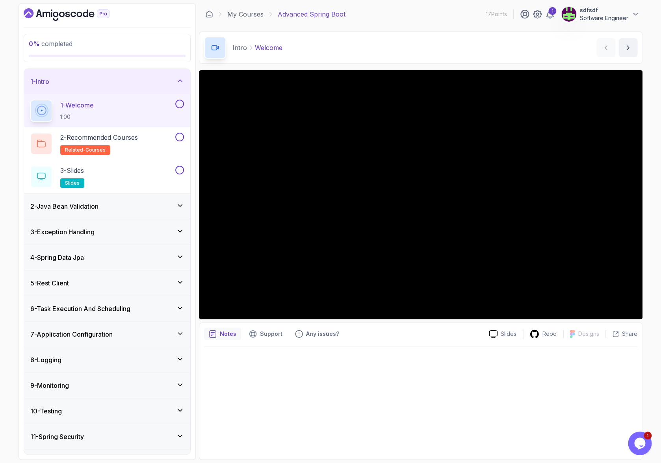
click at [123, 194] on div "2 - Java Bean Validation" at bounding box center [107, 206] width 166 height 25
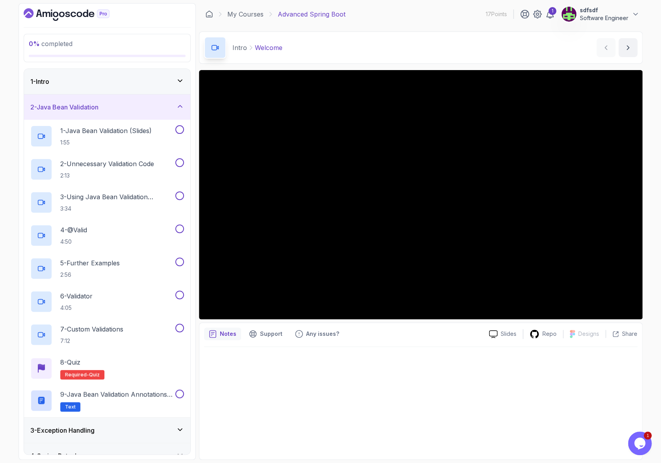
click at [146, 102] on div "2 - Java Bean Validation" at bounding box center [107, 106] width 154 height 9
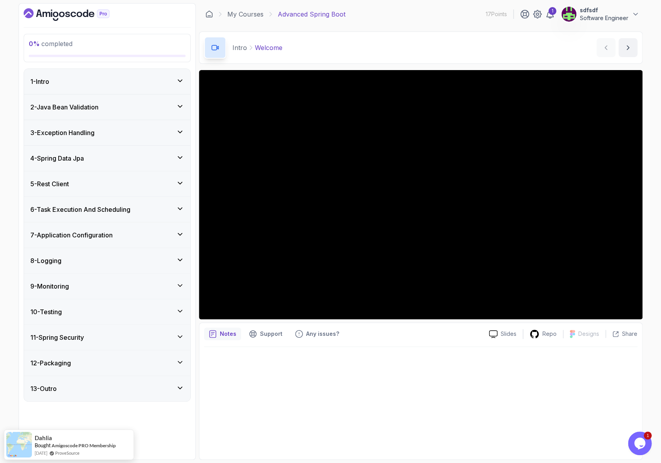
click at [117, 154] on div "4 - Spring Data Jpa" at bounding box center [107, 158] width 154 height 9
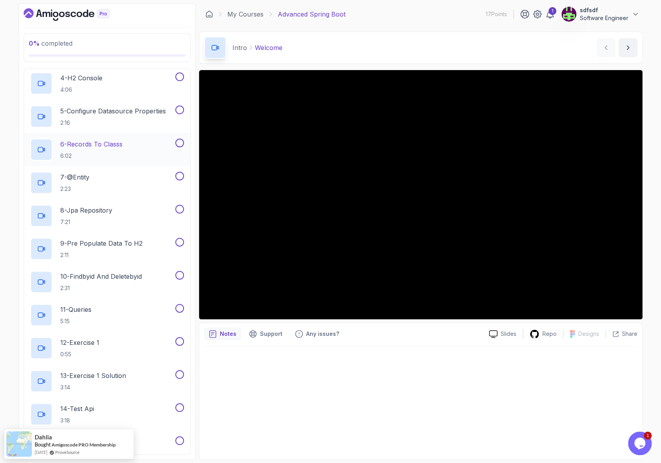
scroll to position [206, 0]
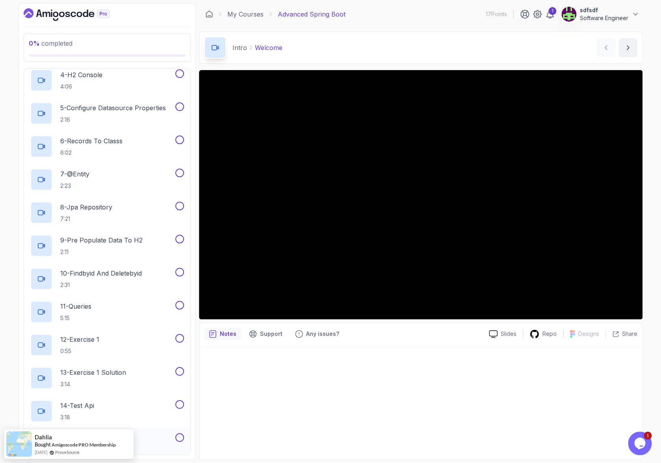
click at [83, 434] on h2 "15 - Exercise 2 0:24" at bounding box center [80, 444] width 40 height 20
